Goal: Navigation & Orientation: Find specific page/section

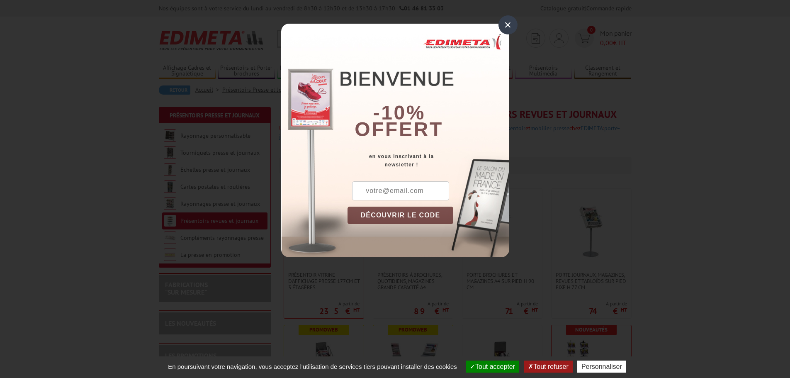
click at [511, 26] on div "×" at bounding box center [508, 24] width 19 height 19
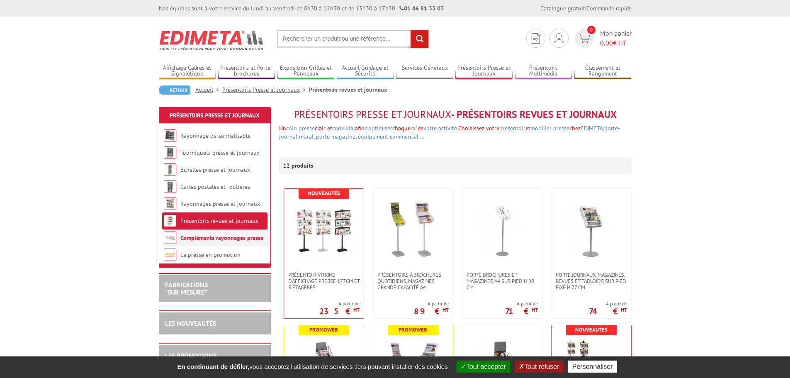
click at [219, 237] on link "Compléments rayonnages presse" at bounding box center [221, 237] width 83 height 7
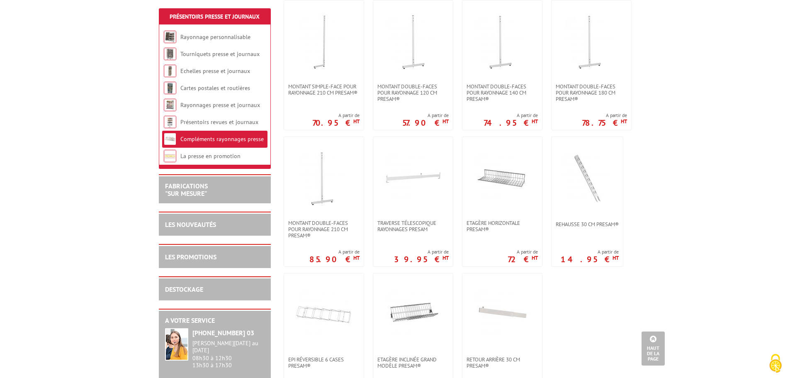
scroll to position [456, 0]
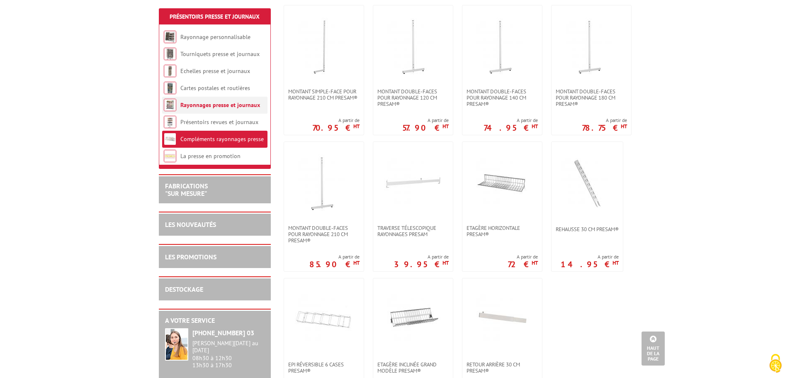
click at [224, 107] on link "Rayonnages presse et journaux" at bounding box center [220, 104] width 80 height 7
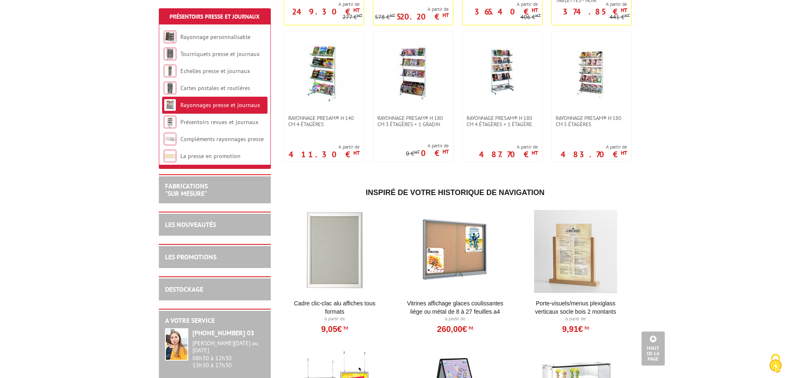
scroll to position [456, 0]
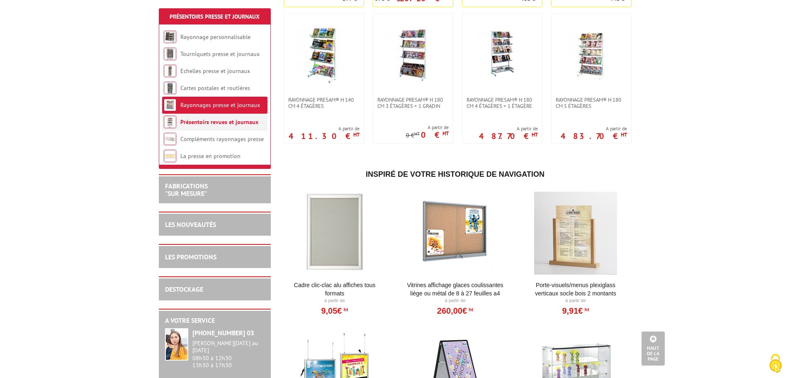
click at [240, 125] on link "Présentoirs revues et journaux" at bounding box center [219, 121] width 78 height 7
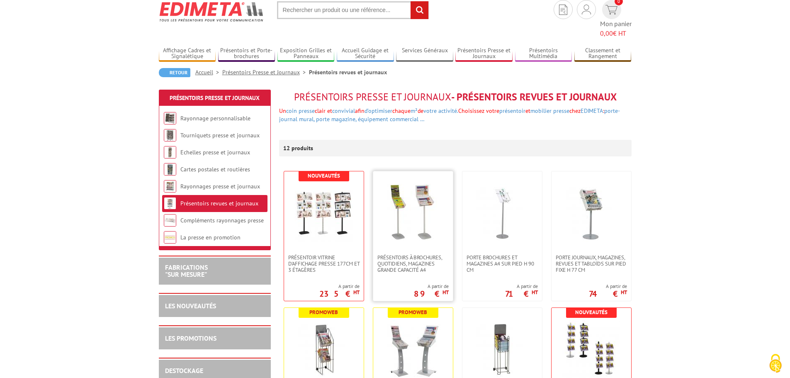
scroll to position [41, 0]
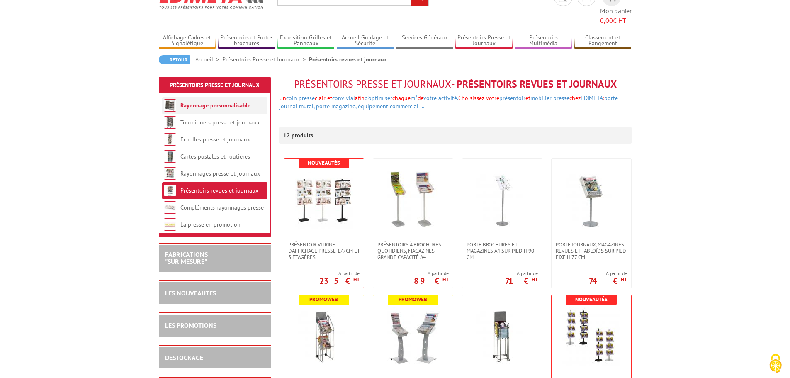
click at [205, 102] on link "Rayonnage personnalisable" at bounding box center [215, 105] width 70 height 7
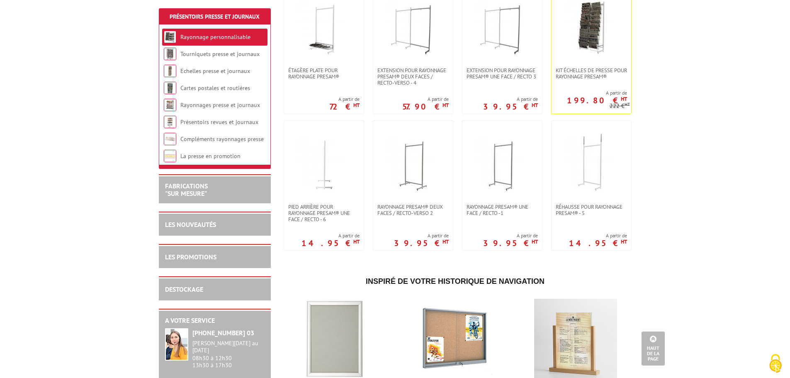
scroll to position [118, 0]
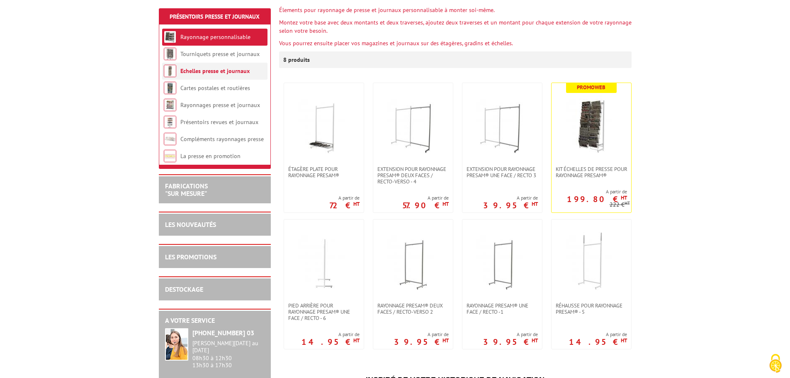
click at [225, 73] on link "Echelles presse et journaux" at bounding box center [214, 70] width 69 height 7
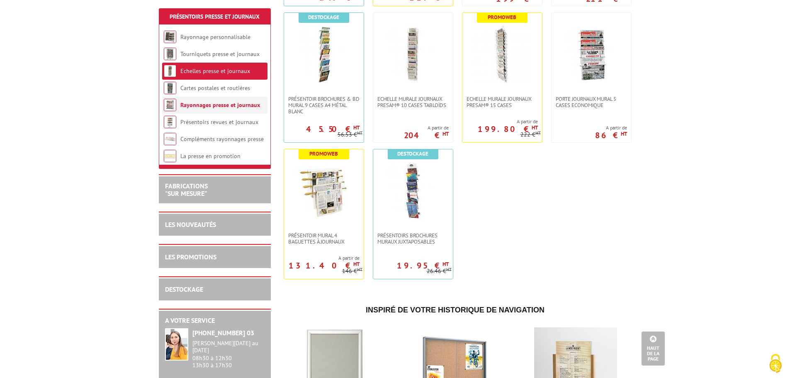
scroll to position [290, 0]
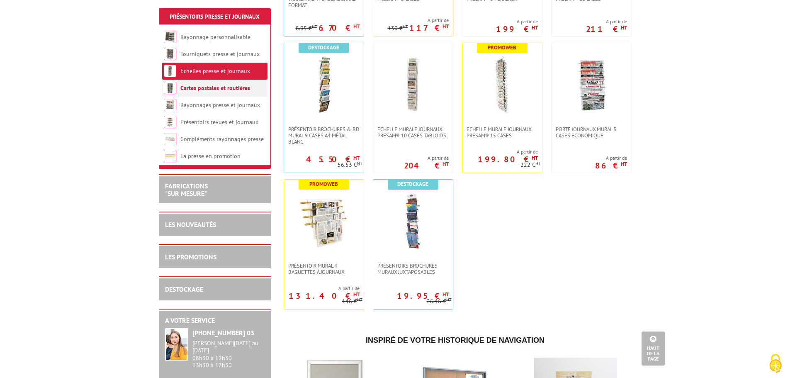
click at [226, 89] on link "Cartes postales et routières" at bounding box center [215, 87] width 70 height 7
